Goal: Task Accomplishment & Management: Complete application form

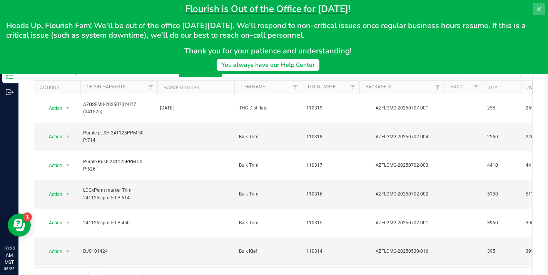
click at [537, 9] on icon at bounding box center [539, 9] width 6 height 6
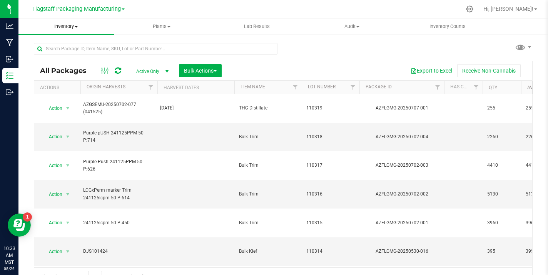
click at [63, 25] on span "Inventory" at bounding box center [65, 26] width 95 height 7
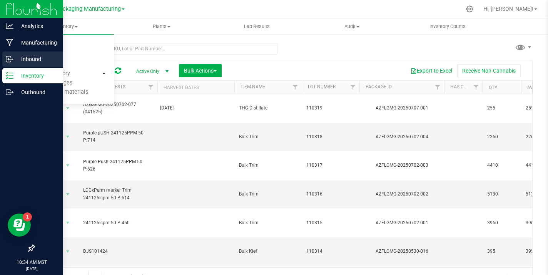
click at [34, 62] on p "Inbound" at bounding box center [36, 59] width 46 height 9
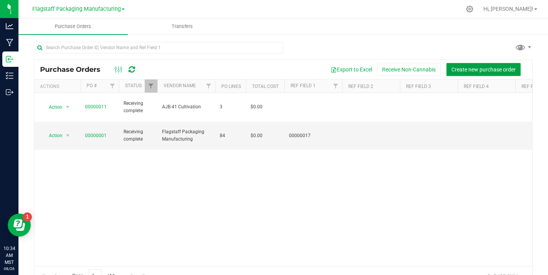
click at [470, 67] on span "Create new purchase order" at bounding box center [483, 70] width 64 height 6
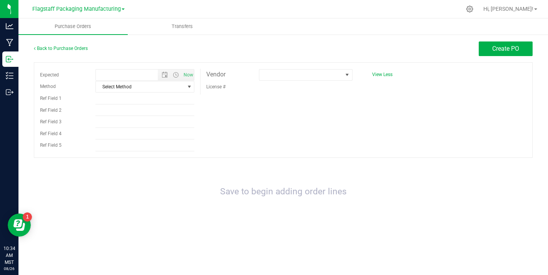
type input "[DATE] 10:34 AM"
click at [184, 88] on span "Select Method" at bounding box center [140, 87] width 89 height 11
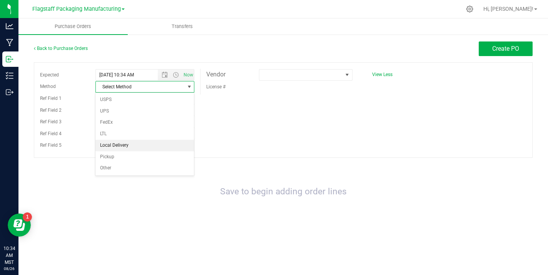
click at [147, 145] on li "Local Delivery" at bounding box center [144, 146] width 98 height 12
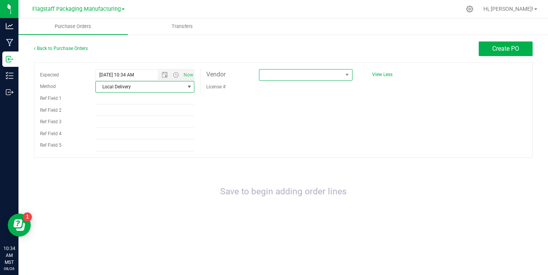
click at [307, 72] on span at bounding box center [300, 75] width 83 height 11
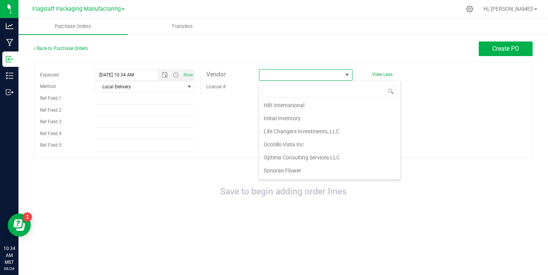
scroll to position [124, 0]
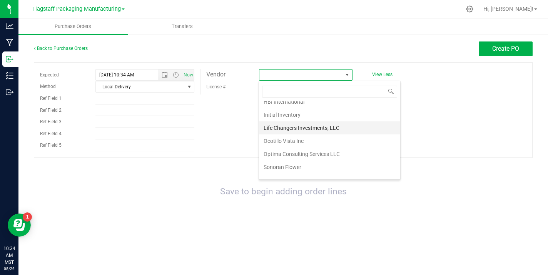
click at [303, 125] on li "Life Changers Investments, LLC" at bounding box center [329, 128] width 141 height 13
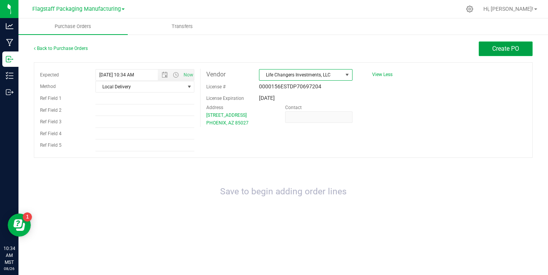
click at [510, 45] on span "Create PO" at bounding box center [505, 48] width 27 height 7
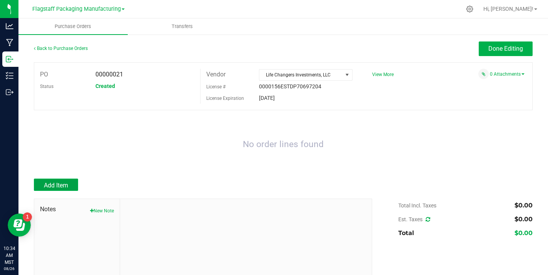
click at [58, 188] on span "Add Item" at bounding box center [56, 185] width 24 height 7
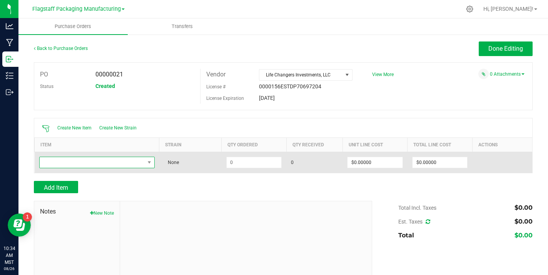
click at [130, 164] on span "NO DATA FOUND" at bounding box center [92, 162] width 105 height 11
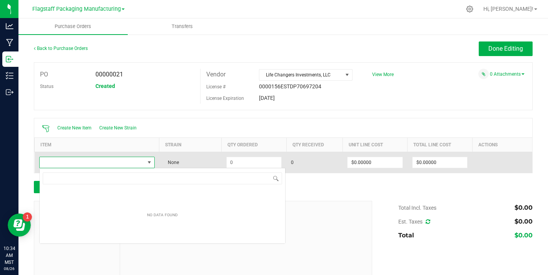
scroll to position [12, 115]
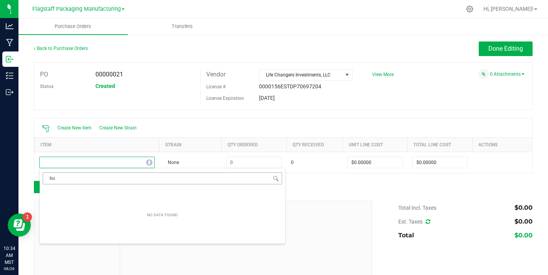
type input "b"
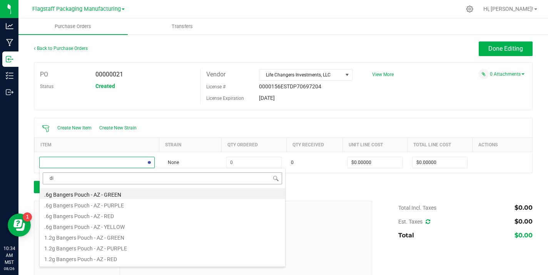
type input "dis"
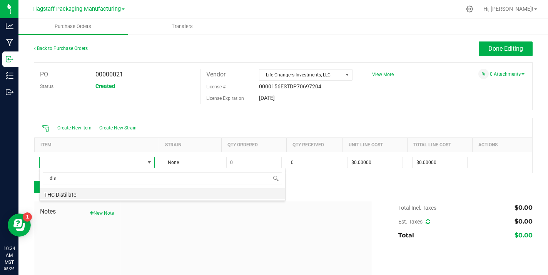
click at [107, 190] on li "THC Distillate" at bounding box center [162, 194] width 245 height 11
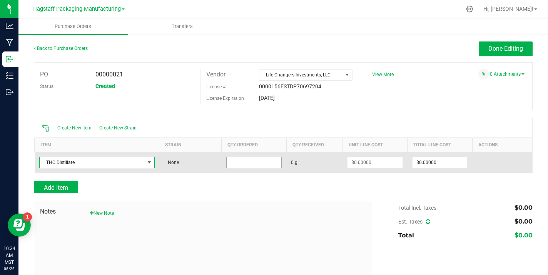
click at [263, 157] on input at bounding box center [254, 162] width 55 height 11
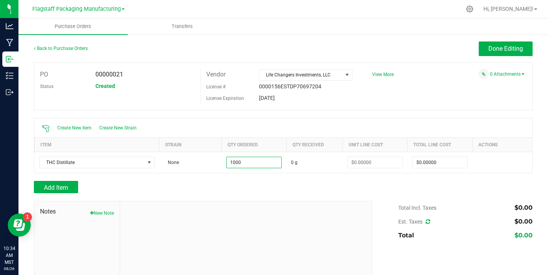
type input "1000.0000 g"
click at [447, 183] on div "Add Item" at bounding box center [283, 187] width 499 height 12
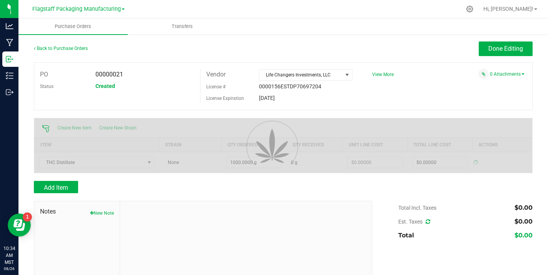
type input "$0.00000"
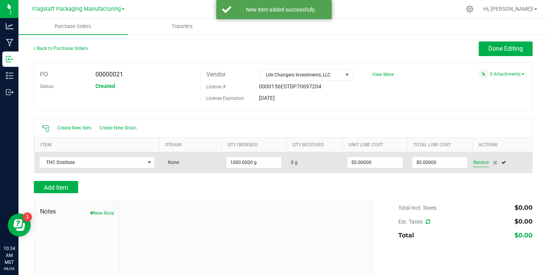
click at [480, 164] on span "Receive" at bounding box center [480, 162] width 15 height 9
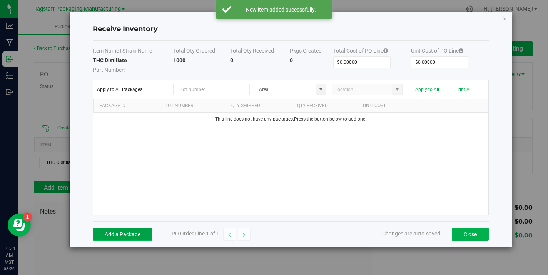
click at [130, 235] on button "Add a Package" at bounding box center [123, 234] width 60 height 13
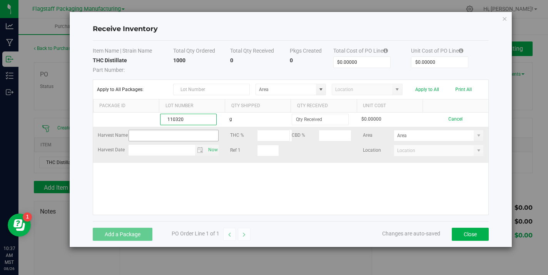
type input "110320"
click at [196, 138] on input "text" at bounding box center [173, 136] width 90 height 12
paste input "AZGSEMU-20250626-148"
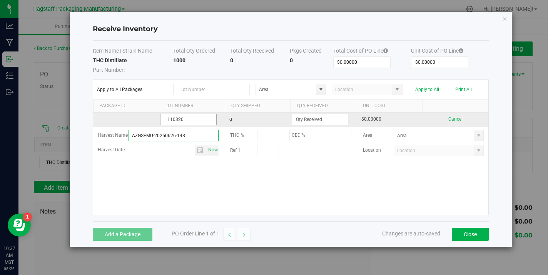
type input "AZGSEMU-20250626-148"
click at [204, 117] on input "110320" at bounding box center [188, 120] width 57 height 12
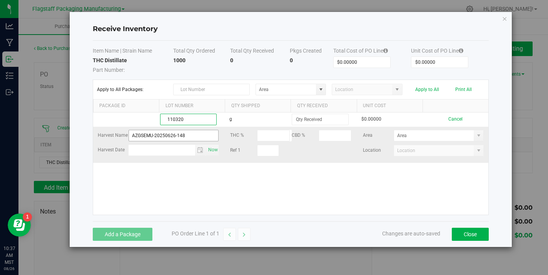
type input "110320"
click at [187, 137] on input "AZGSEMU-20250626-148" at bounding box center [173, 136] width 90 height 12
drag, startPoint x: 205, startPoint y: 134, endPoint x: 122, endPoint y: 133, distance: 82.3
click at [122, 133] on div "Harvest Name AZGSEMU-20250626-148 (041525)" at bounding box center [158, 136] width 121 height 12
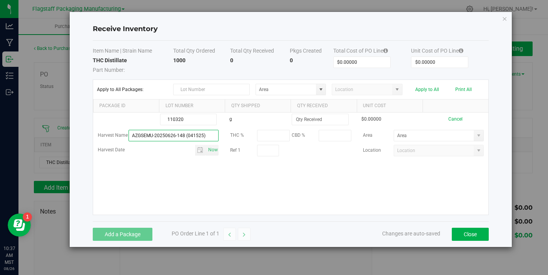
type input "AZGSEMU-20250626-148 (041525)"
click at [211, 196] on div "110320 g $0.00000 Cancel Harvest Name AZGSEMU-20250626-148 (041525) THC % CBD %…" at bounding box center [290, 164] width 395 height 102
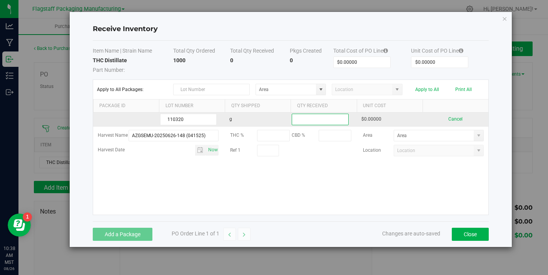
click at [326, 118] on input at bounding box center [320, 119] width 56 height 11
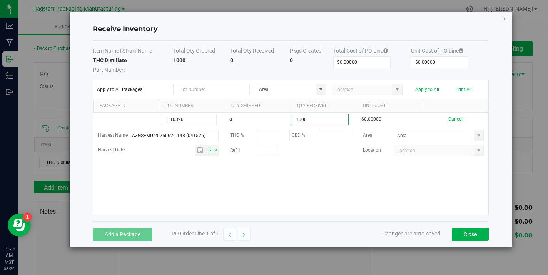
type input "1000.0000 g"
click at [357, 180] on kendo-grid-list "110320 g 1000.0000 g $0.00000 Cancel Harvest Name AZGSEMU-20250626-148 (041525)…" at bounding box center [290, 164] width 395 height 102
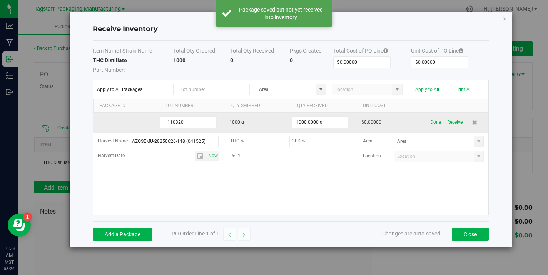
click at [450, 122] on button "Receive" at bounding box center [454, 122] width 15 height 13
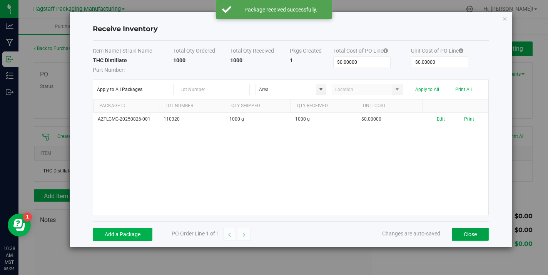
click at [473, 240] on button "Close" at bounding box center [470, 234] width 37 height 13
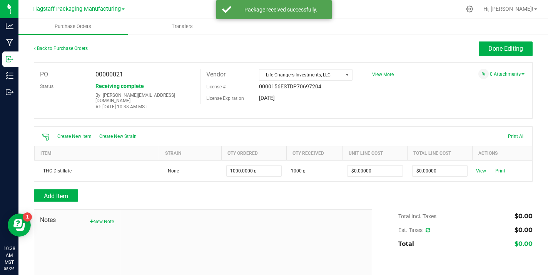
click at [58, 202] on div at bounding box center [283, 206] width 499 height 8
click at [67, 193] on span "Add Item" at bounding box center [56, 196] width 24 height 7
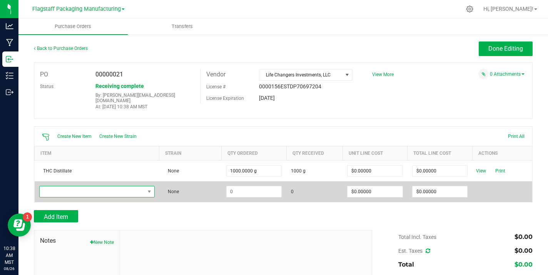
click at [97, 191] on span "NO DATA FOUND" at bounding box center [92, 192] width 105 height 11
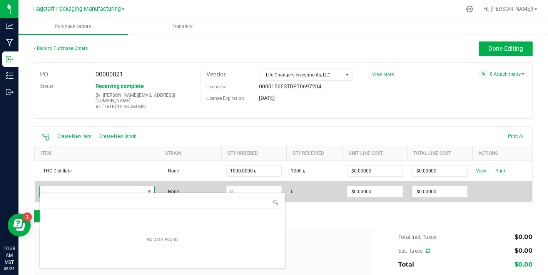
click at [97, 191] on span "NO DATA FOUND" at bounding box center [92, 192] width 105 height 11
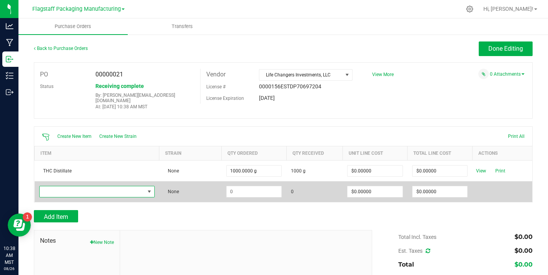
click at [101, 187] on span "NO DATA FOUND" at bounding box center [92, 192] width 105 height 11
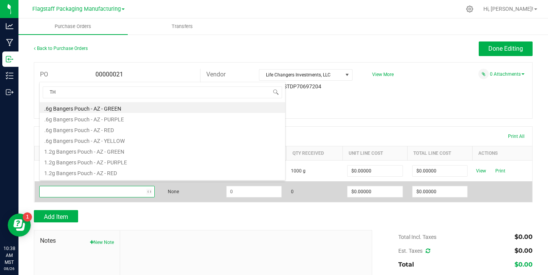
type input "THC"
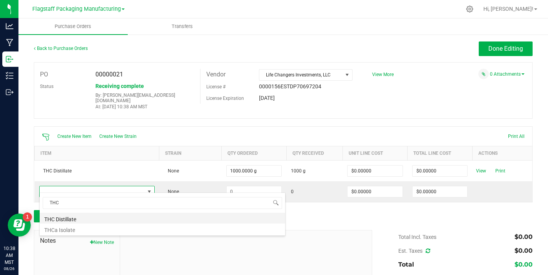
click at [108, 220] on li "THC Distillate" at bounding box center [162, 218] width 245 height 11
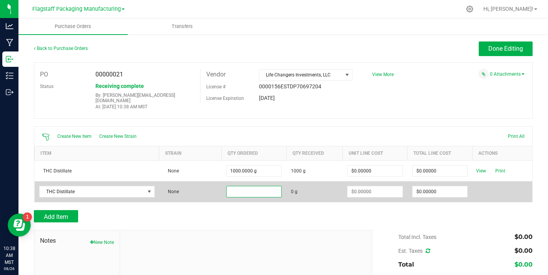
click at [251, 187] on input at bounding box center [254, 192] width 55 height 11
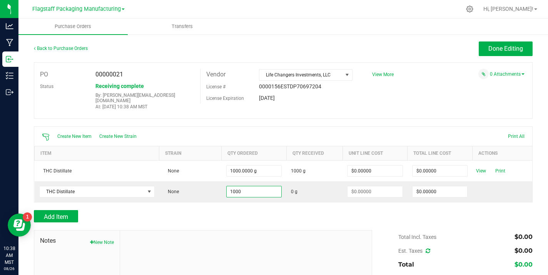
type input "1000.0000 g"
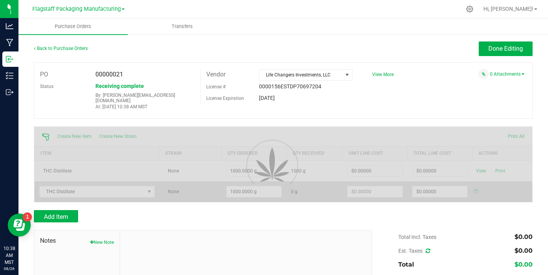
type input "$0.00000"
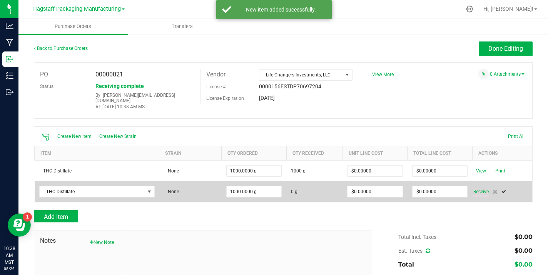
click at [479, 187] on span "Receive" at bounding box center [480, 191] width 15 height 9
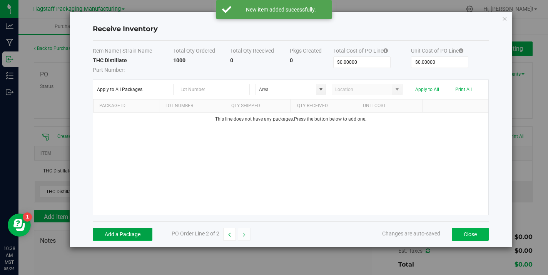
click at [123, 240] on button "Add a Package" at bounding box center [123, 234] width 60 height 13
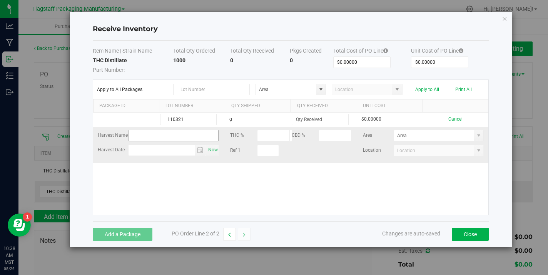
type input "110321"
click at [190, 140] on input "text" at bounding box center [173, 136] width 90 height 12
paste input "AZGSEMU-20250626-148 (041525)"
click at [184, 135] on input "AZGSEMU-20250626-148 (041525)" at bounding box center [173, 136] width 90 height 12
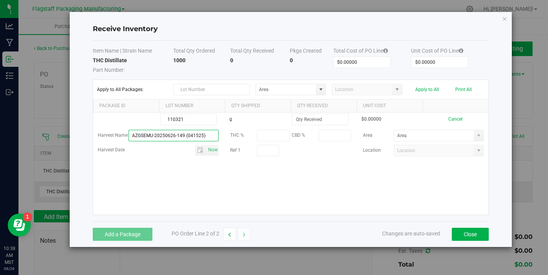
type input "AZGSEMU-20250626-149 (041525)"
click at [253, 181] on div "110321 g $0.00000 Cancel Harvest Name AZGSEMU-20250626-149 (041525) THC % CBD %…" at bounding box center [290, 164] width 395 height 102
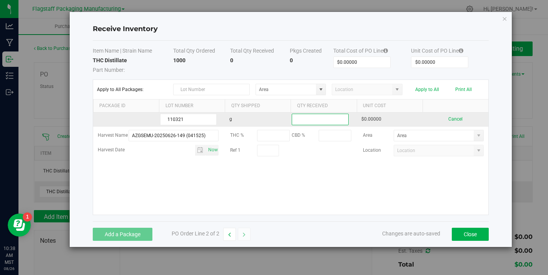
click at [326, 121] on input at bounding box center [320, 119] width 56 height 11
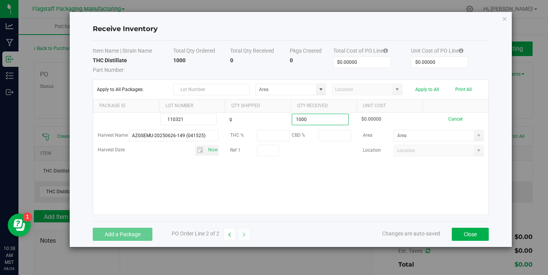
type input "1000.0000 g"
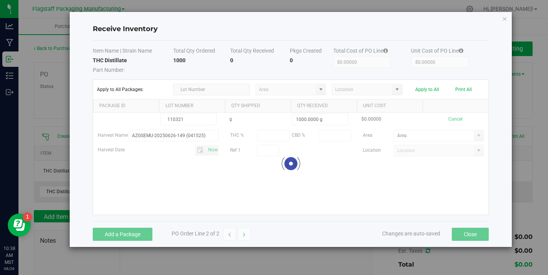
click at [350, 182] on kendo-grid-list "110321 g 1000.0000 g $0.00000 Cancel Harvest Name AZGSEMU-20250626-149 (041525)…" at bounding box center [290, 164] width 395 height 102
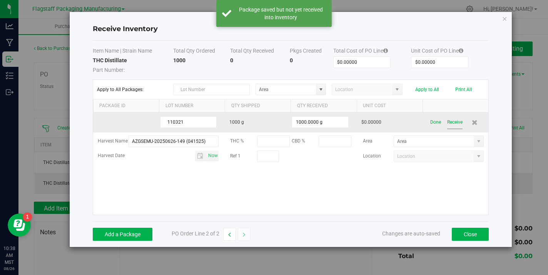
click at [454, 124] on button "Receive" at bounding box center [454, 122] width 15 height 13
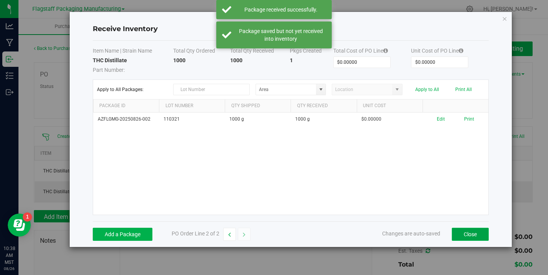
click at [470, 239] on button "Close" at bounding box center [470, 234] width 37 height 13
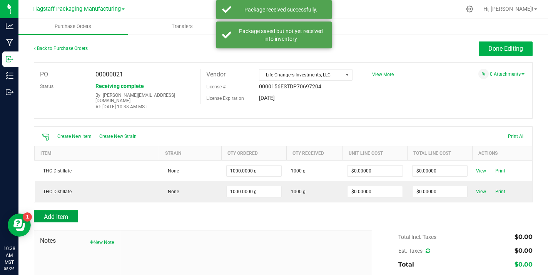
click at [60, 214] on span "Add Item" at bounding box center [56, 217] width 24 height 7
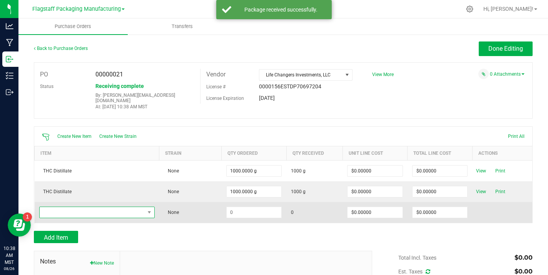
click at [63, 207] on span "NO DATA FOUND" at bounding box center [92, 212] width 105 height 11
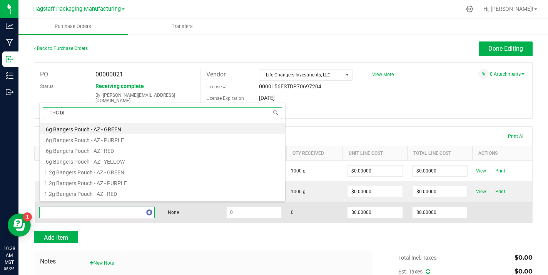
type input "THC DIS"
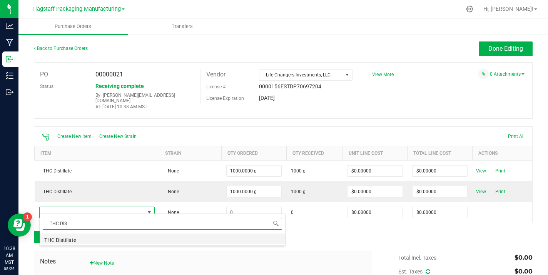
click at [117, 243] on li "THC Distillate" at bounding box center [162, 239] width 245 height 11
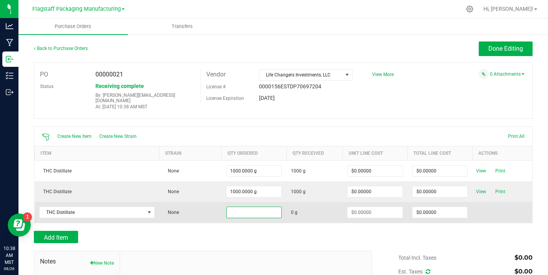
click at [262, 210] on input at bounding box center [254, 212] width 55 height 11
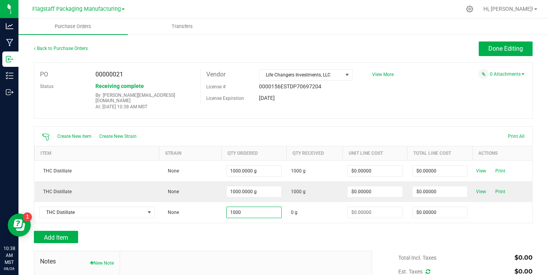
type input "1000.0000 g"
click at [401, 231] on div "Add Item" at bounding box center [283, 237] width 499 height 12
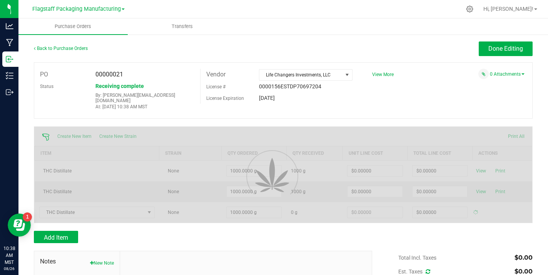
type input "$0.00000"
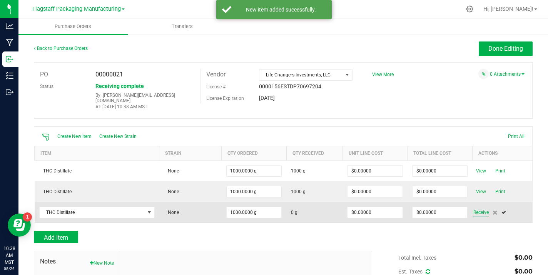
click at [479, 209] on span "Receive" at bounding box center [480, 212] width 15 height 9
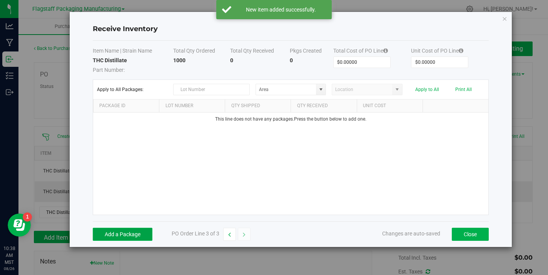
click at [125, 235] on button "Add a Package" at bounding box center [123, 234] width 60 height 13
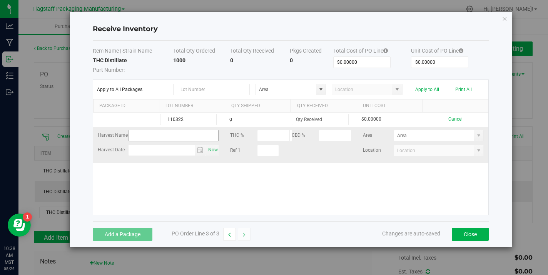
type input "110322"
click at [171, 140] on input "text" at bounding box center [173, 136] width 90 height 12
paste input "AZGSEMU-20250626-148 (041525)"
click at [184, 135] on input "AZGSEMU-20250626-148 (041525)" at bounding box center [173, 136] width 90 height 12
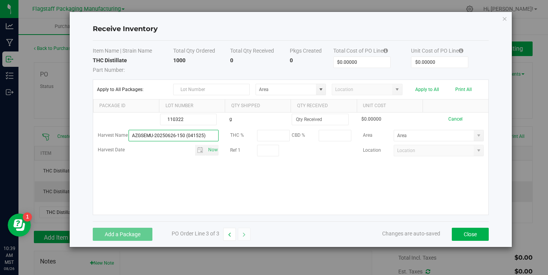
type input "AZGSEMU-20250626-150 (041525)"
click at [428, 204] on div "110322 g $0.00000 Cancel Harvest Name AZGSEMU-20250626-150 (041525) THC % CBD %…" at bounding box center [290, 164] width 395 height 102
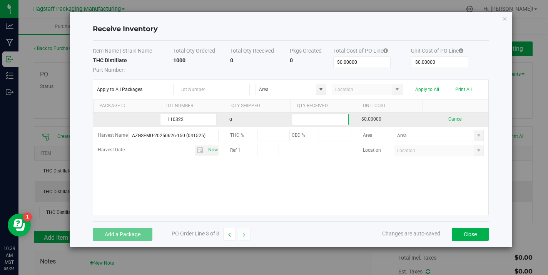
click at [323, 122] on input at bounding box center [320, 119] width 56 height 11
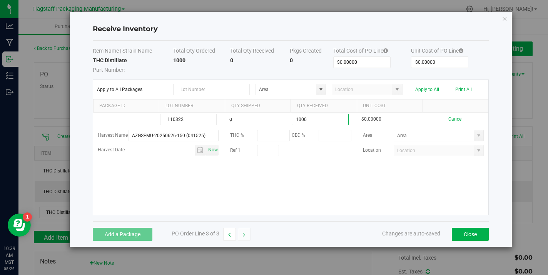
type input "1000.0000 g"
click at [356, 172] on kendo-grid-list "110322 g 1000.0000 g $0.00000 Cancel Harvest Name AZGSEMU-20250626-150 (041525)…" at bounding box center [290, 164] width 395 height 102
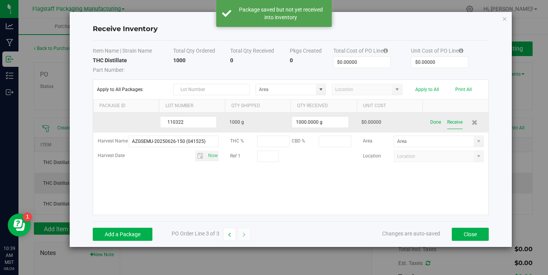
click at [462, 119] on button "Receive" at bounding box center [454, 122] width 15 height 13
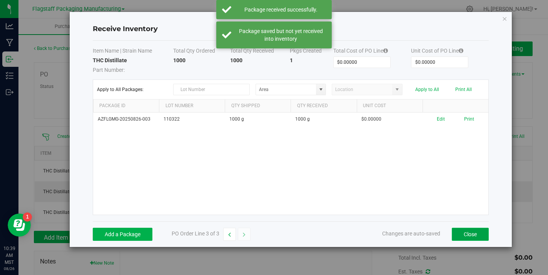
click at [465, 235] on button "Close" at bounding box center [470, 234] width 37 height 13
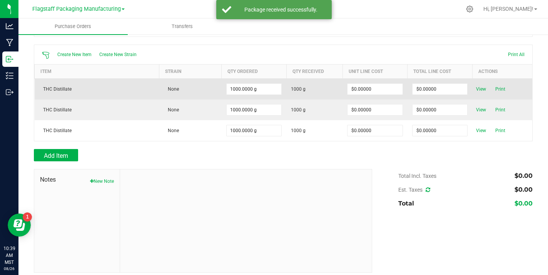
scroll to position [0, 0]
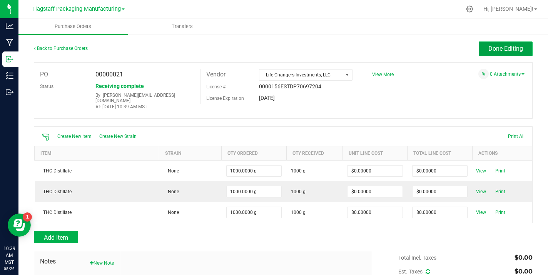
click at [489, 49] on span "Done Editing" at bounding box center [505, 48] width 35 height 7
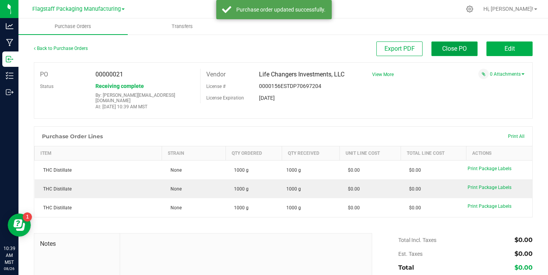
click at [468, 50] on button "Close PO" at bounding box center [454, 49] width 46 height 15
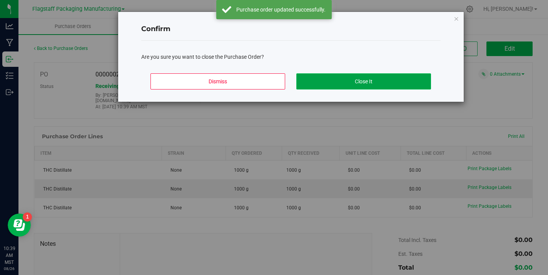
click at [364, 83] on button "Close It" at bounding box center [363, 81] width 135 height 16
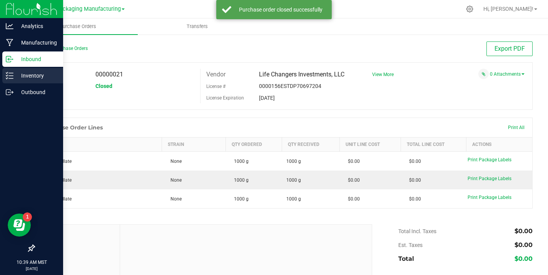
click at [12, 77] on icon at bounding box center [10, 76] width 8 height 8
